Goal: Navigation & Orientation: Go to known website

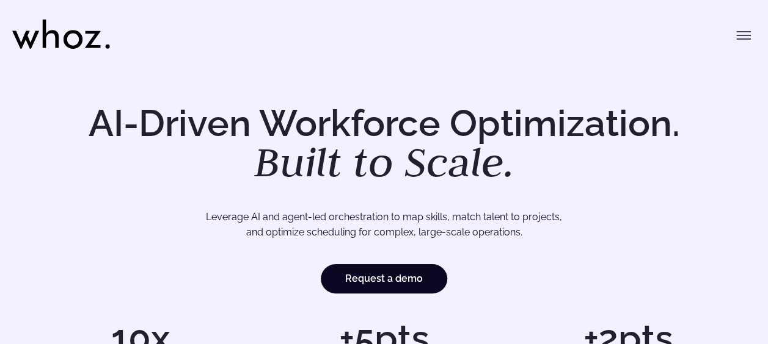
click at [743, 32] on icon "Toggle menu" at bounding box center [743, 32] width 13 height 0
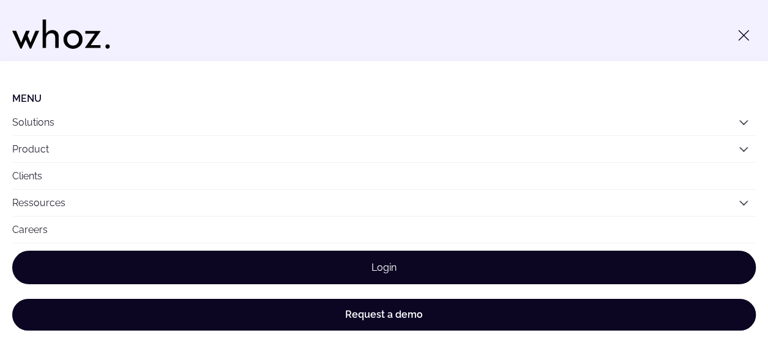
click at [410, 261] on link "Login" at bounding box center [383, 268] width 743 height 34
